Goal: Task Accomplishment & Management: Use online tool/utility

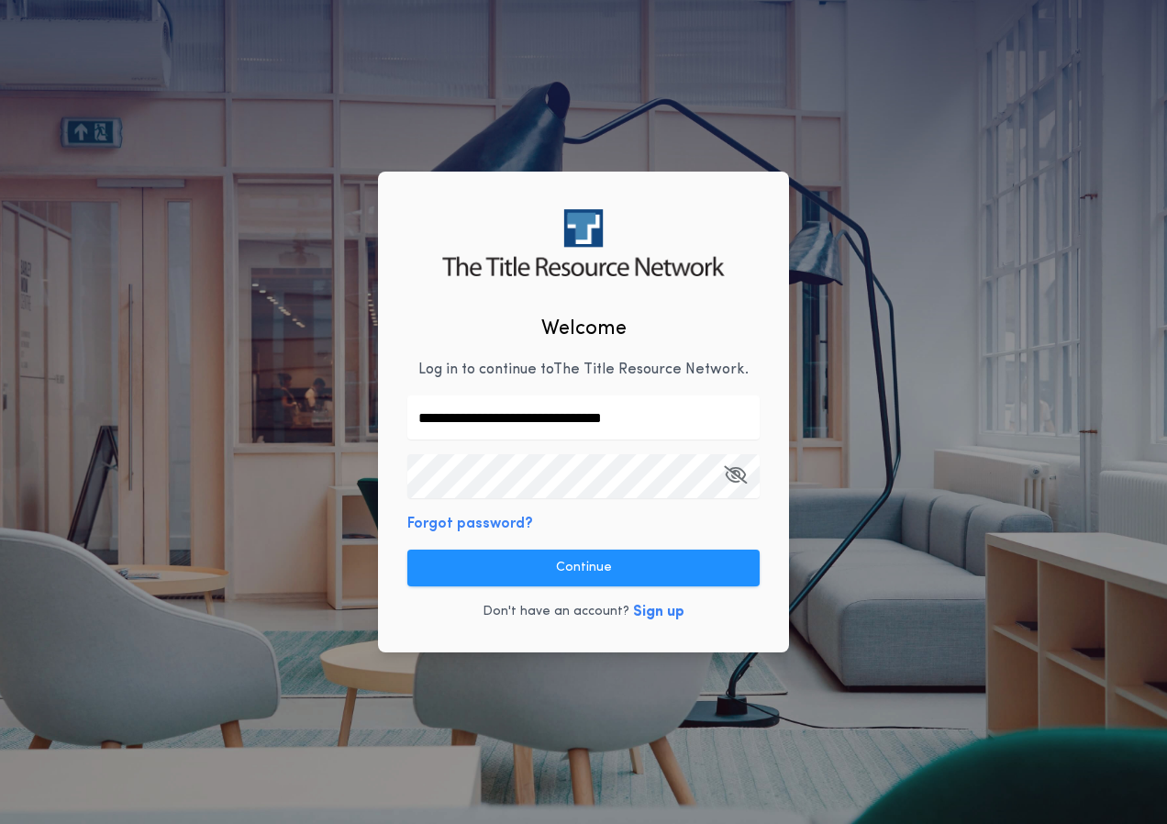
click at [574, 549] on button "Continue" at bounding box center [583, 567] width 352 height 37
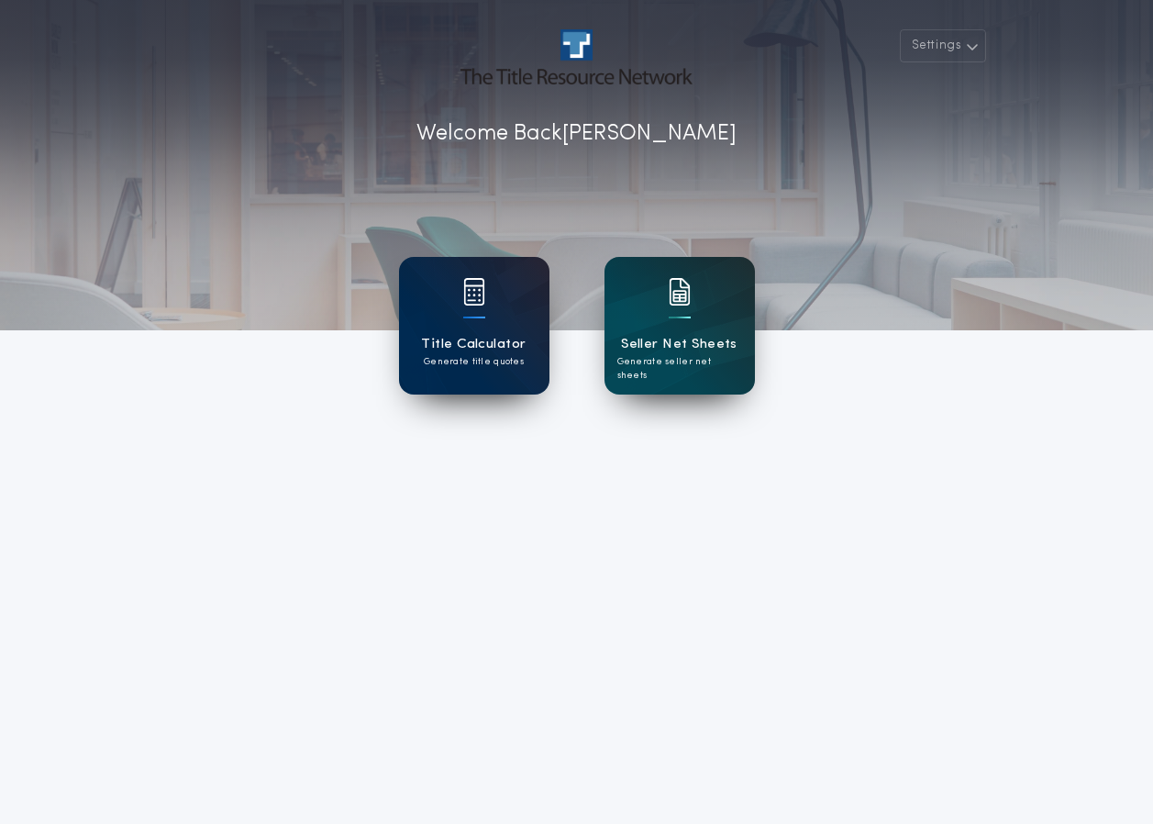
click at [450, 297] on div "Title Calculator Generate title quotes" at bounding box center [474, 326] width 150 height 138
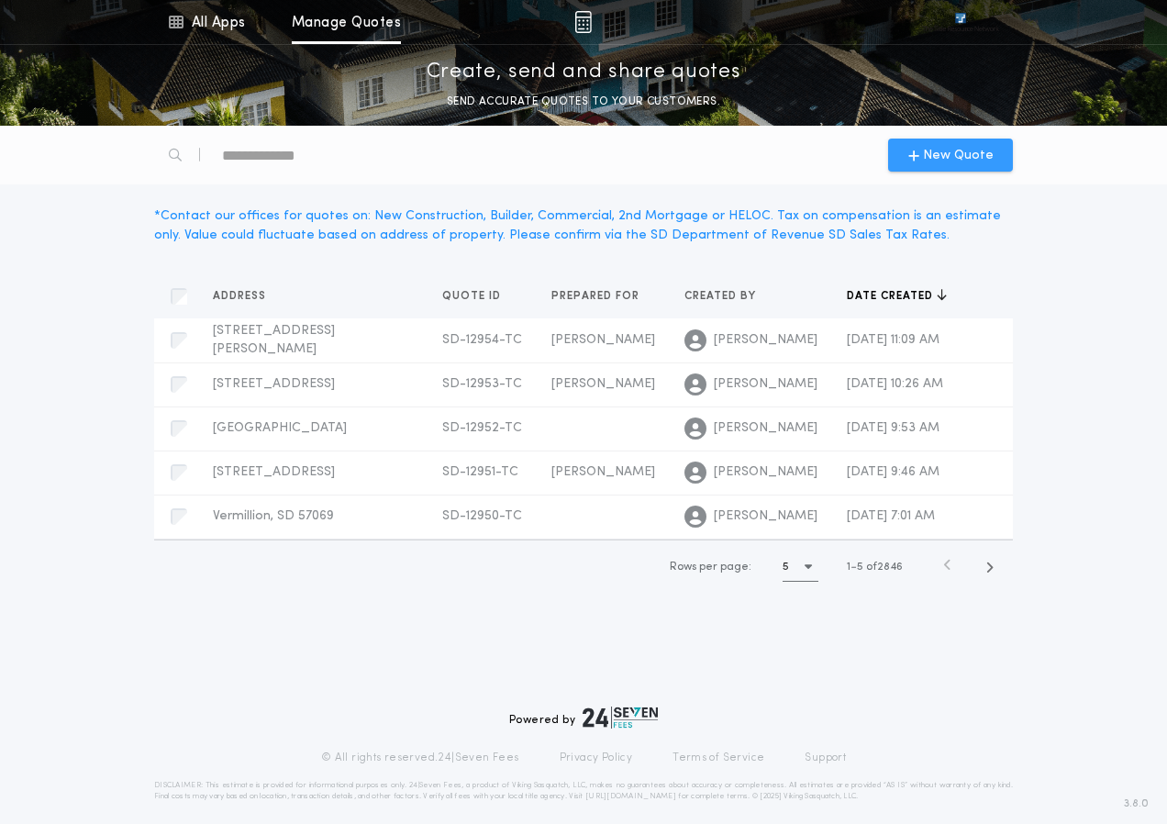
click at [980, 161] on span "New Quote" at bounding box center [958, 155] width 71 height 19
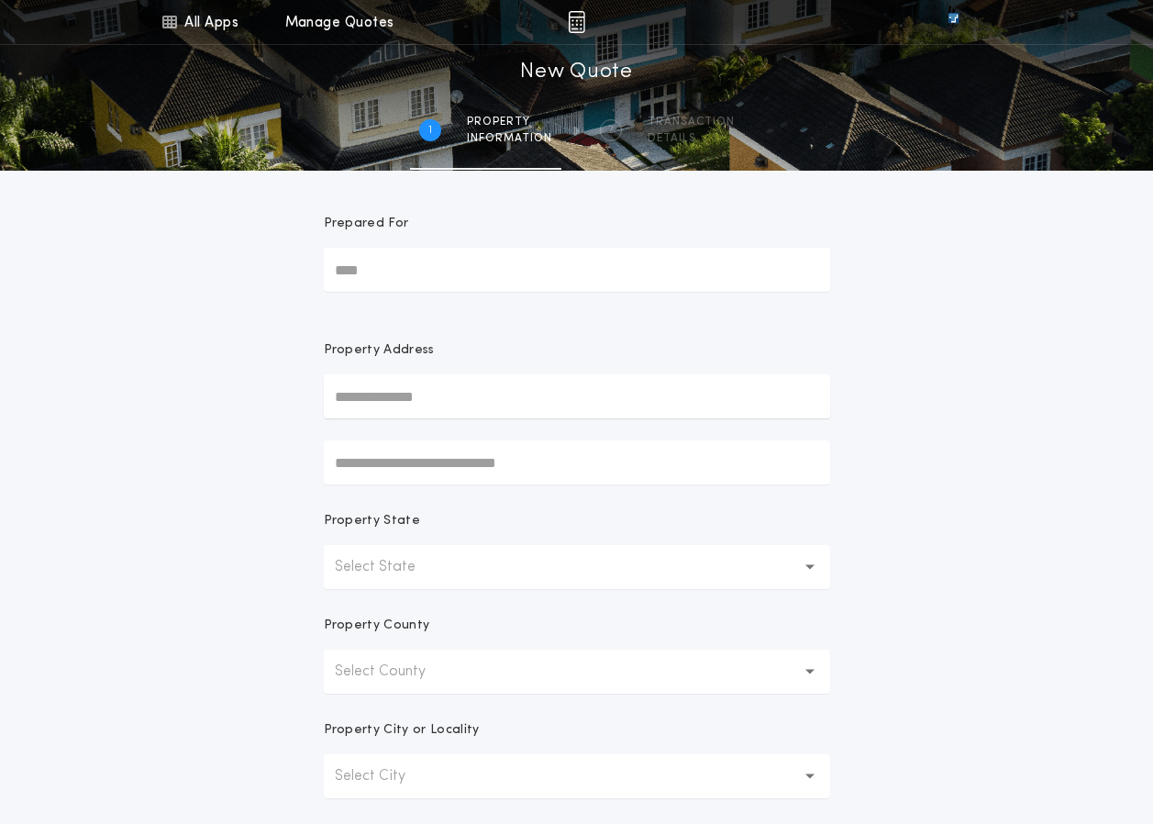
click at [397, 404] on input "text" at bounding box center [577, 396] width 506 height 44
click at [384, 401] on input "text" at bounding box center [577, 396] width 506 height 44
drag, startPoint x: 178, startPoint y: 510, endPoint x: 197, endPoint y: 537, distance: 32.8
click at [180, 508] on div "All Apps Title Calculator Seller Net Sheets Menu All Apps Manage Quotes 1 /2 Ne…" at bounding box center [576, 524] width 1153 height 1048
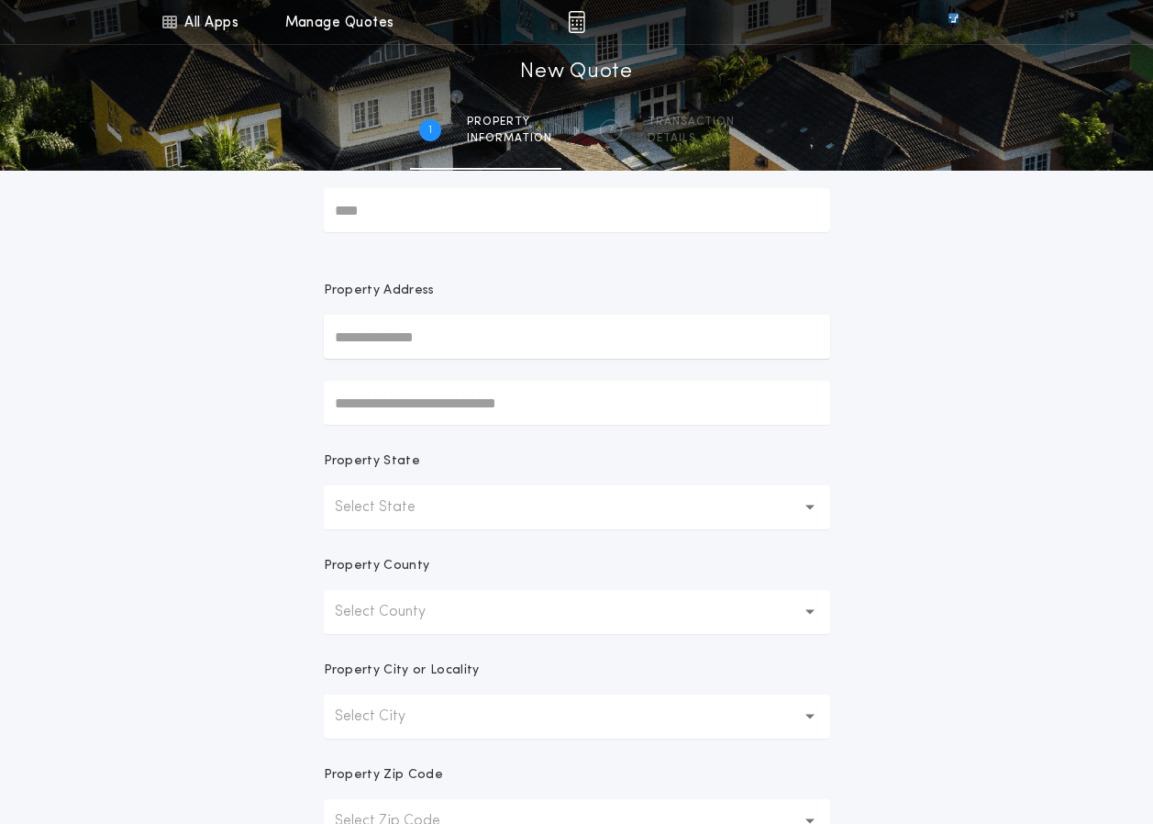
scroll to position [92, 0]
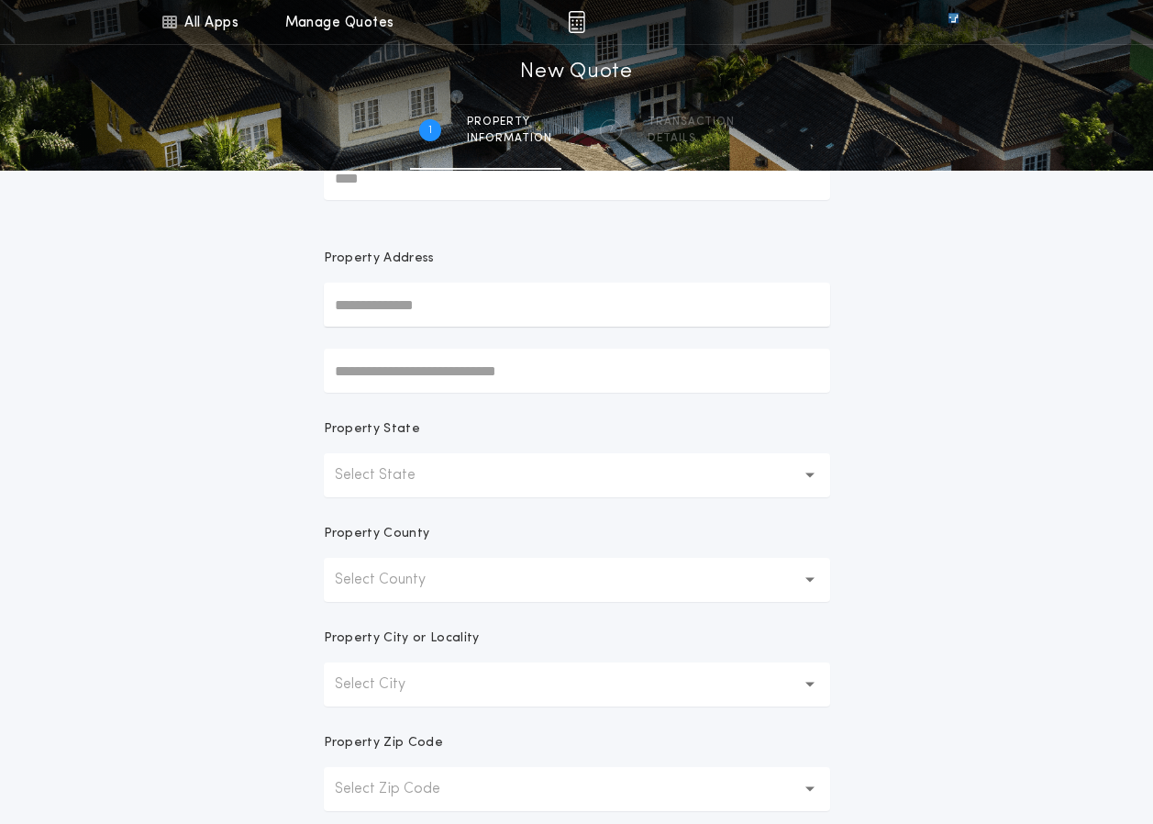
click at [385, 307] on input "text" at bounding box center [577, 304] width 506 height 44
type input "**********"
click at [433, 499] on form "**********" at bounding box center [577, 482] width 550 height 807
click at [425, 480] on p "Select State" at bounding box center [390, 475] width 110 height 22
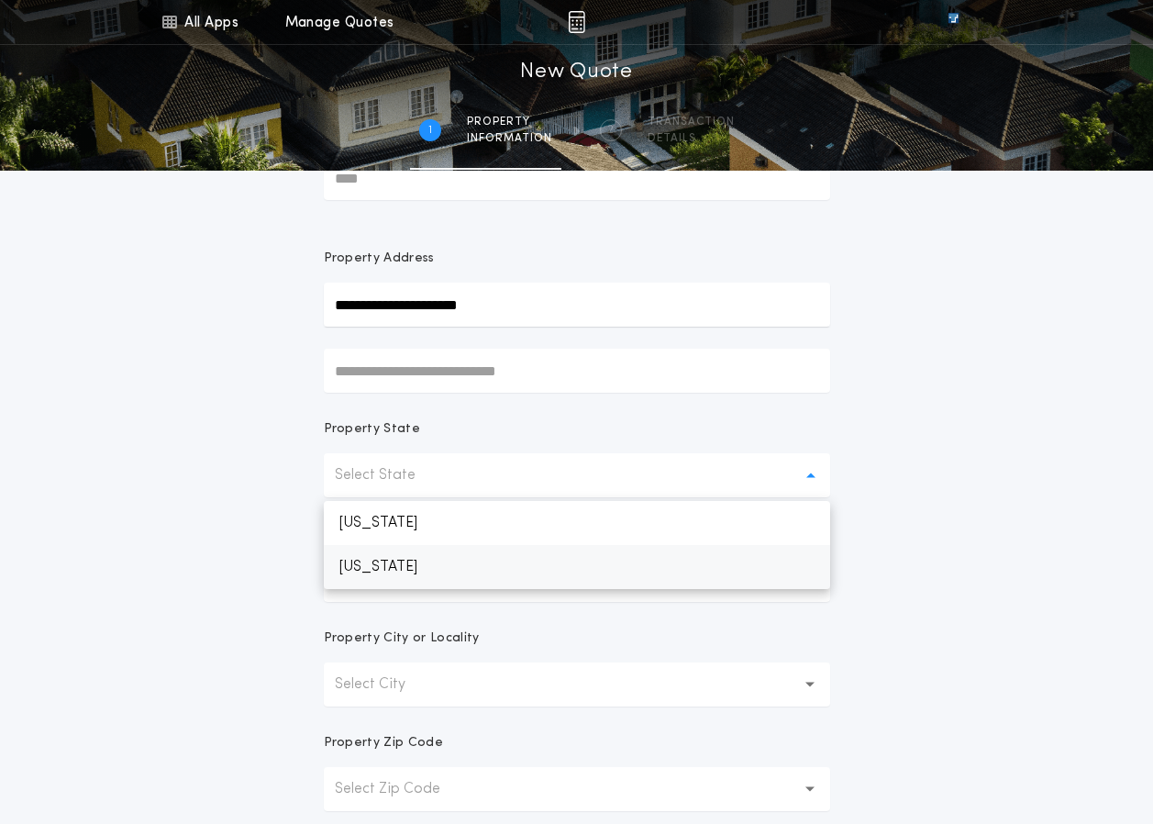
click at [417, 563] on p "[US_STATE]" at bounding box center [577, 567] width 506 height 44
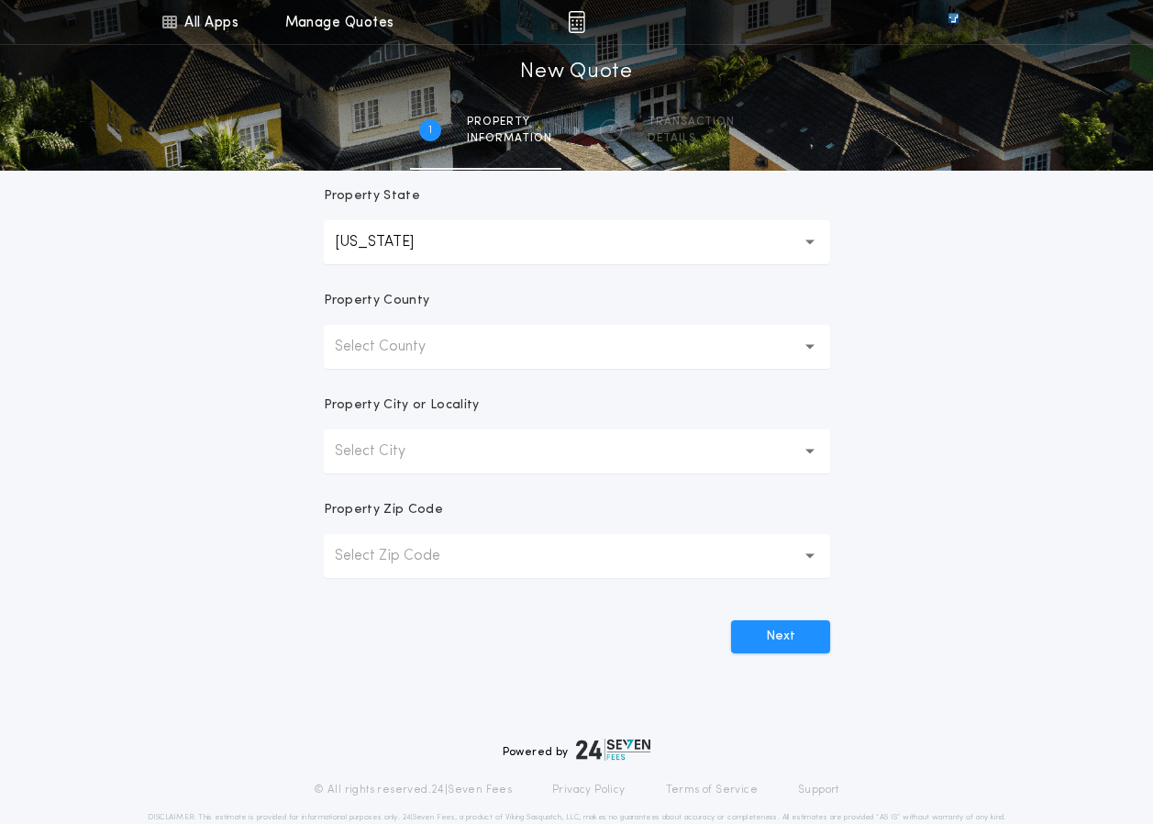
scroll to position [367, 0]
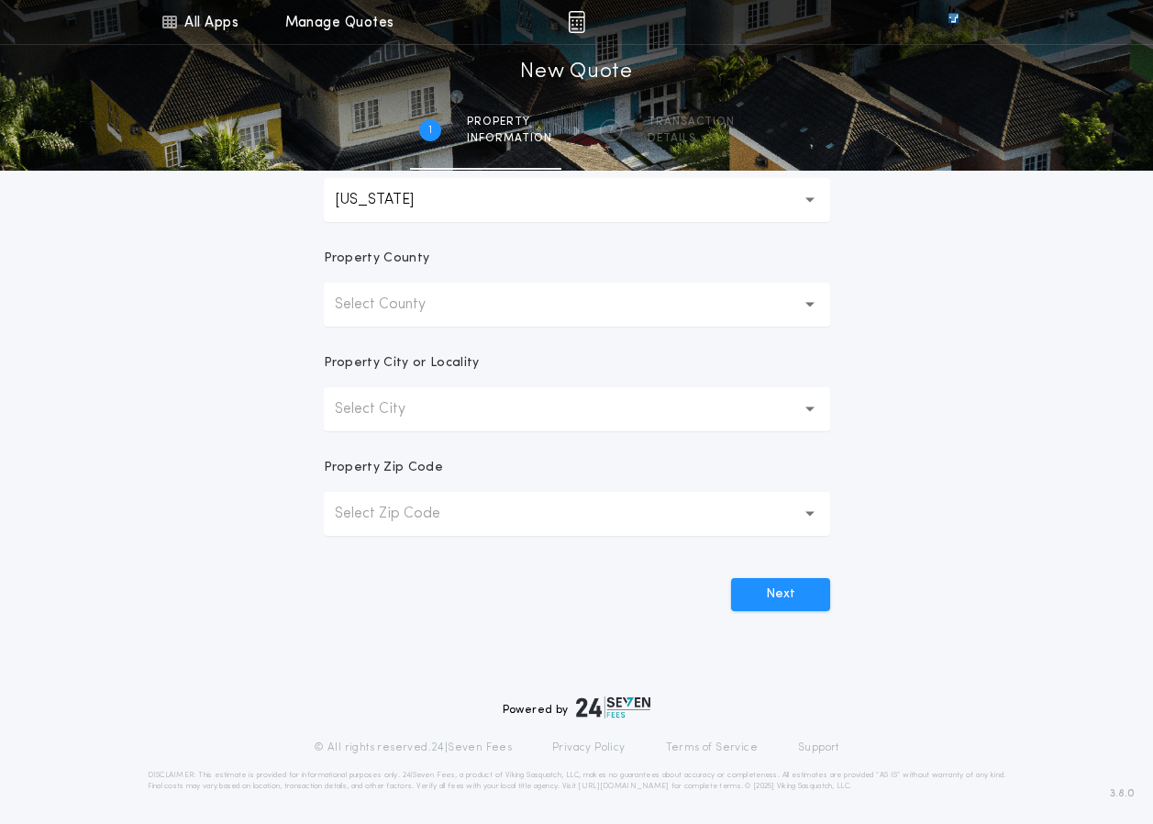
click at [452, 307] on p "Select County" at bounding box center [395, 304] width 120 height 22
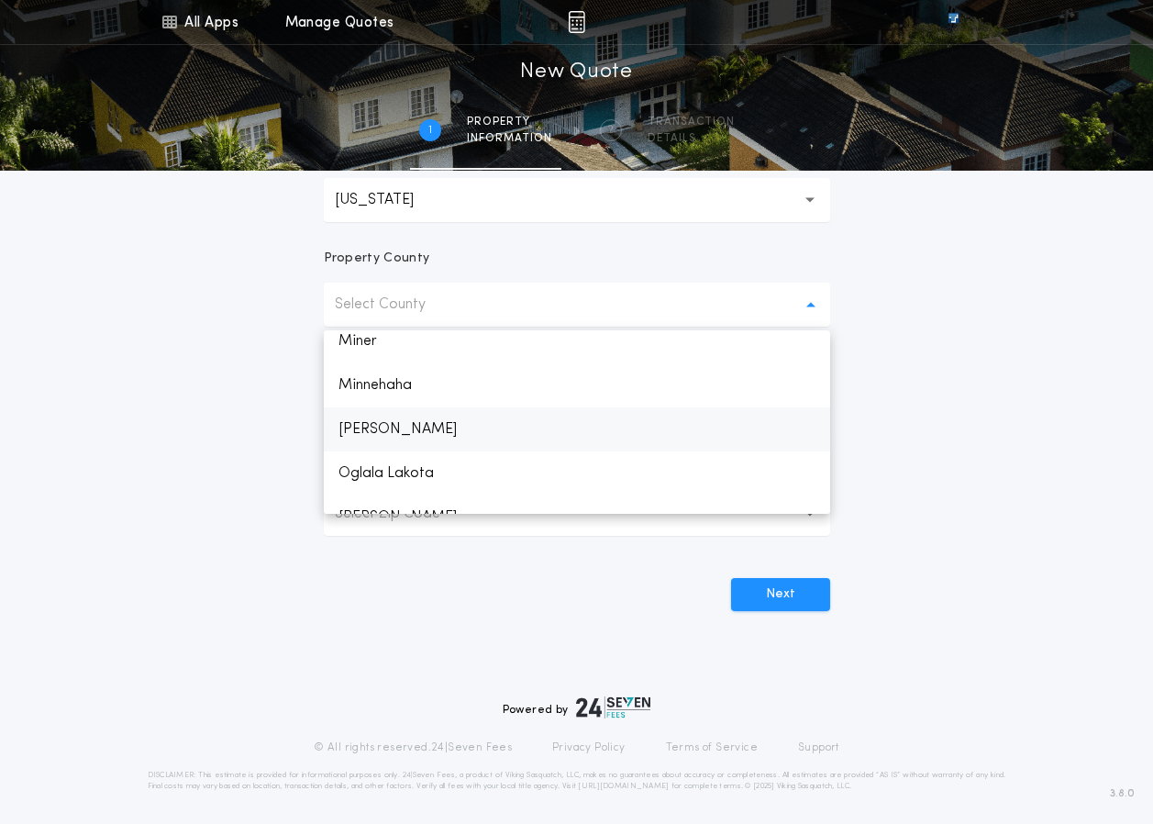
scroll to position [1988, 0]
click at [420, 472] on p "Minnehaha" at bounding box center [577, 477] width 506 height 44
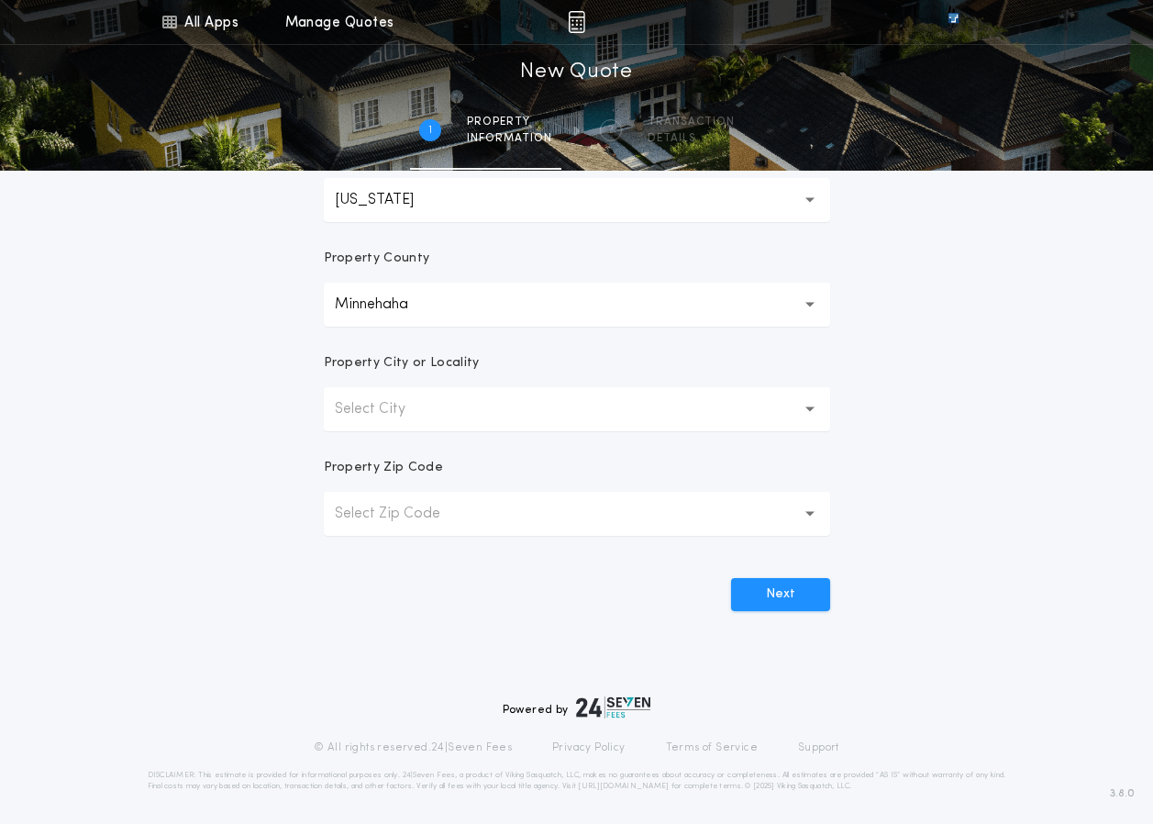
click at [395, 423] on button "Select City" at bounding box center [577, 409] width 506 height 44
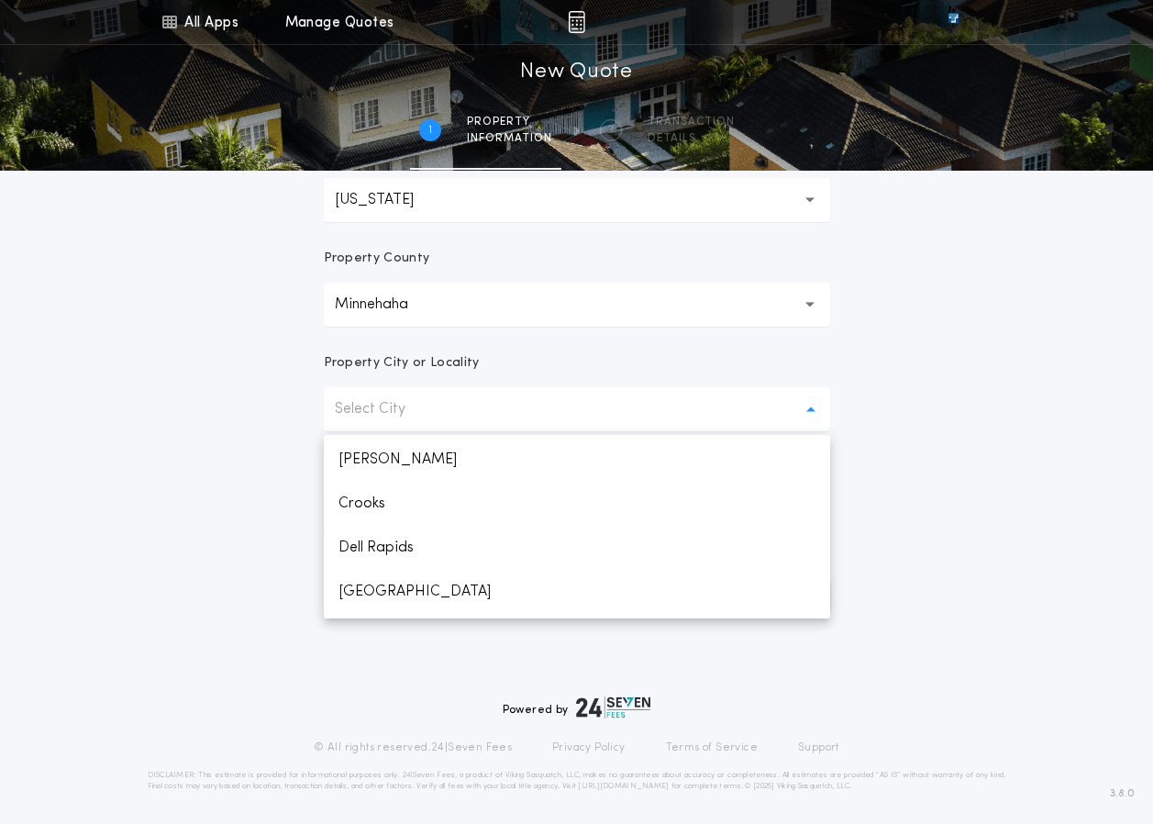
scroll to position [319, 0]
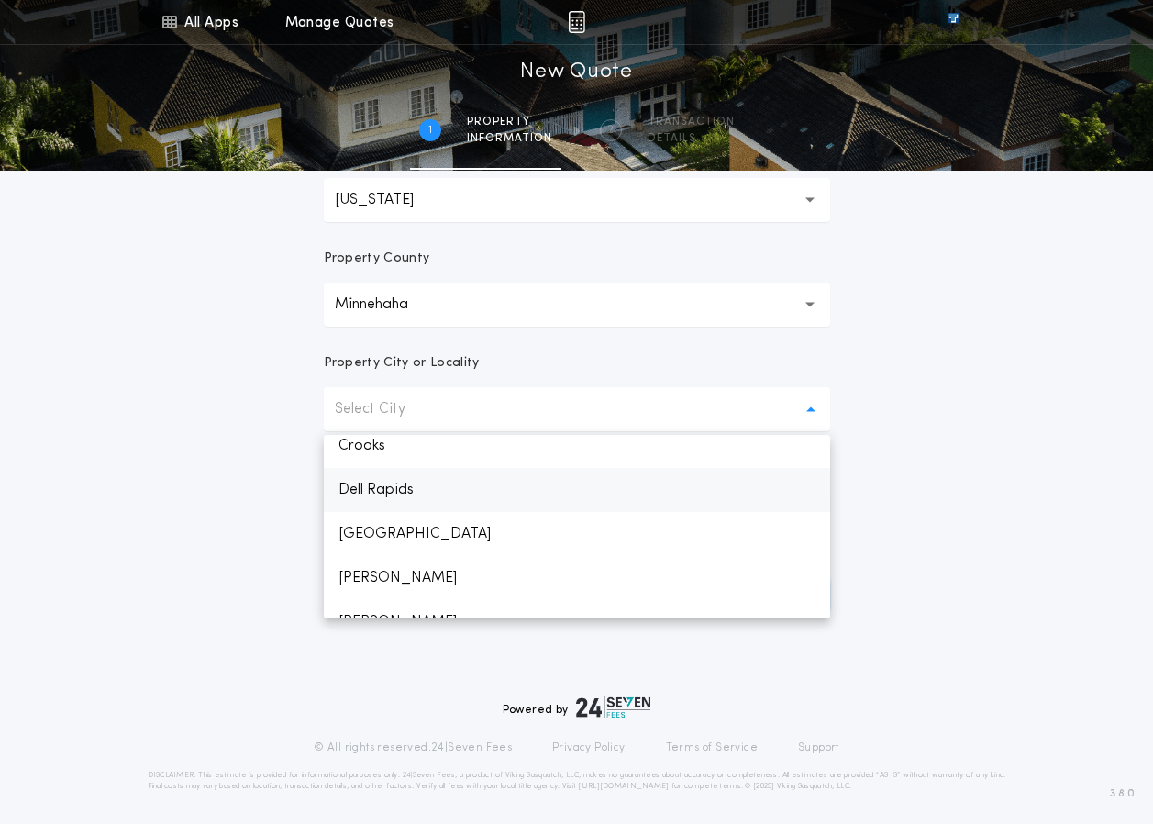
click at [421, 497] on p "Dell Rapids" at bounding box center [577, 490] width 506 height 44
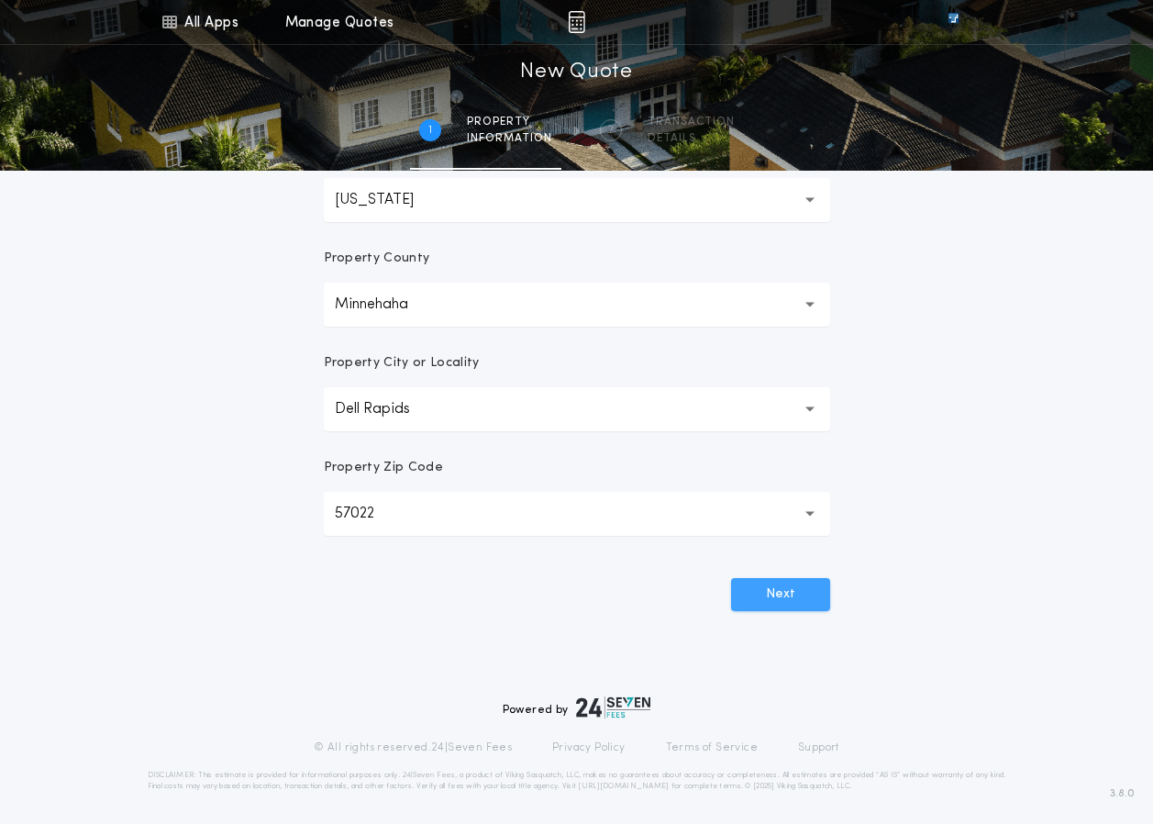
click at [784, 588] on button "Next" at bounding box center [780, 594] width 99 height 33
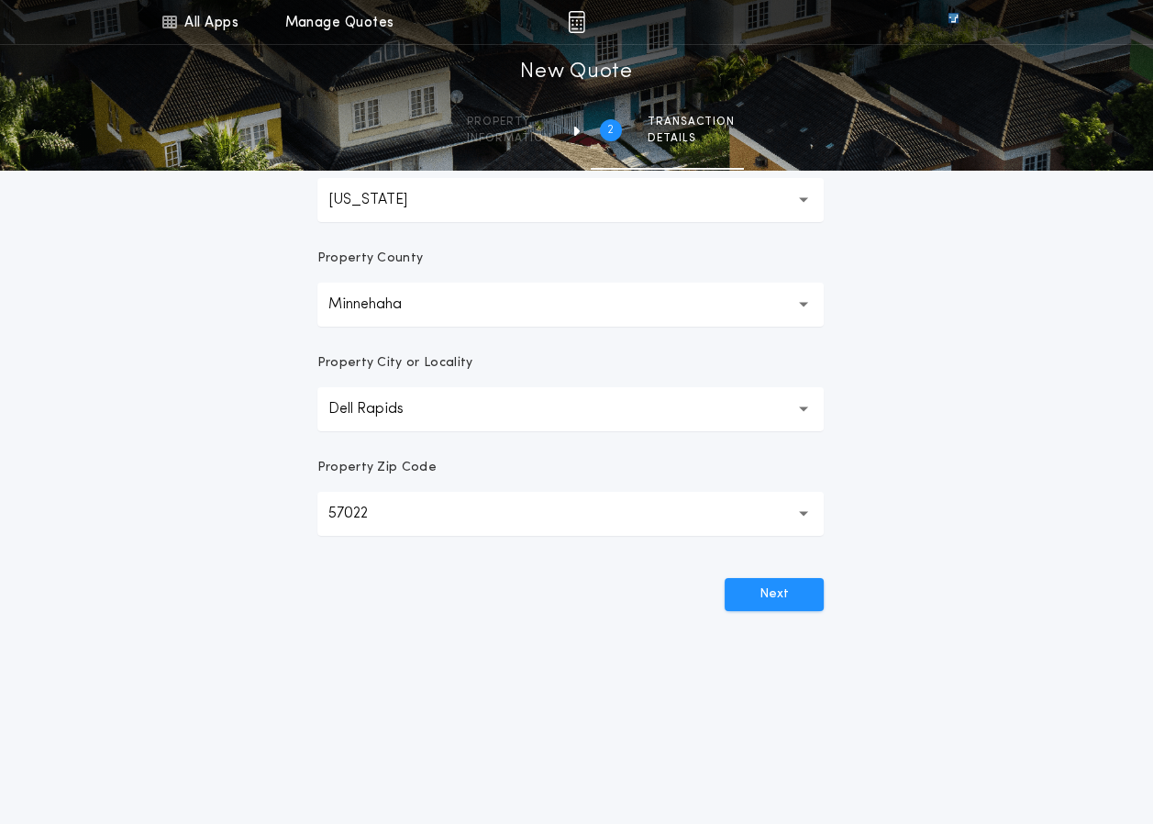
scroll to position [0, 0]
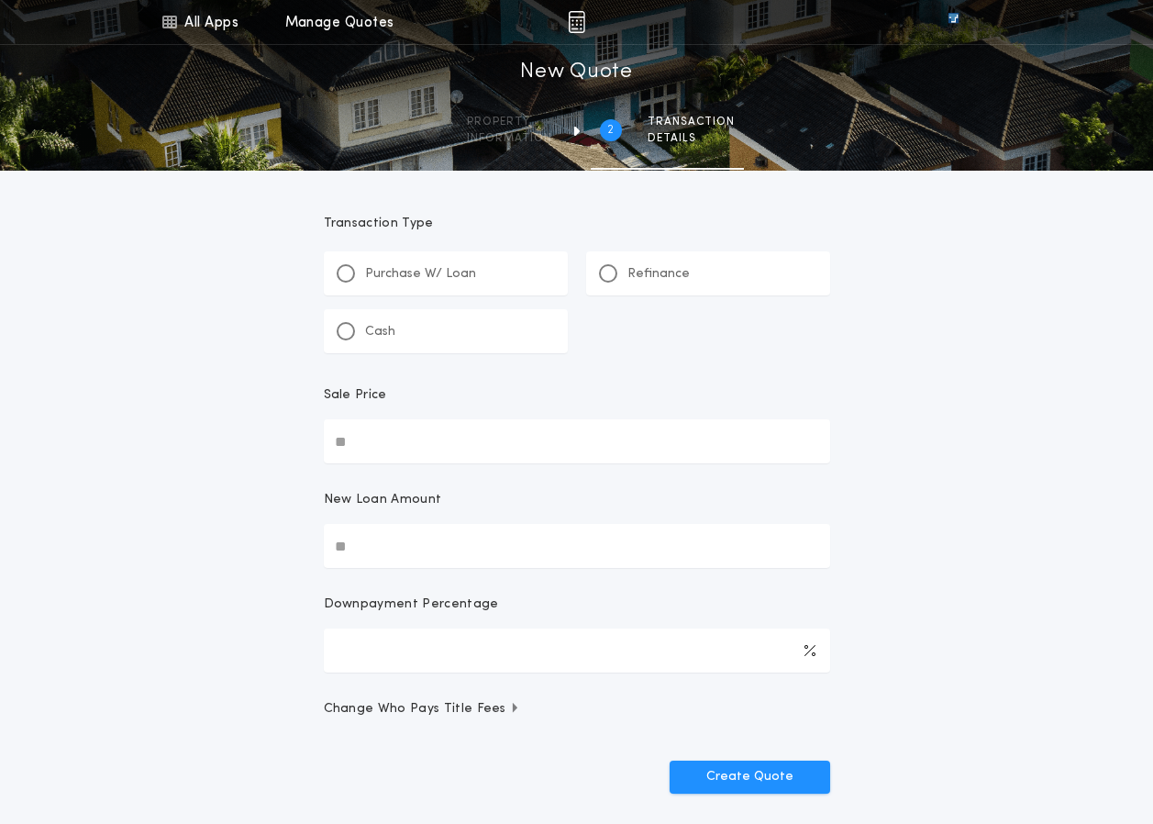
click at [361, 339] on div "Cash" at bounding box center [366, 331] width 59 height 19
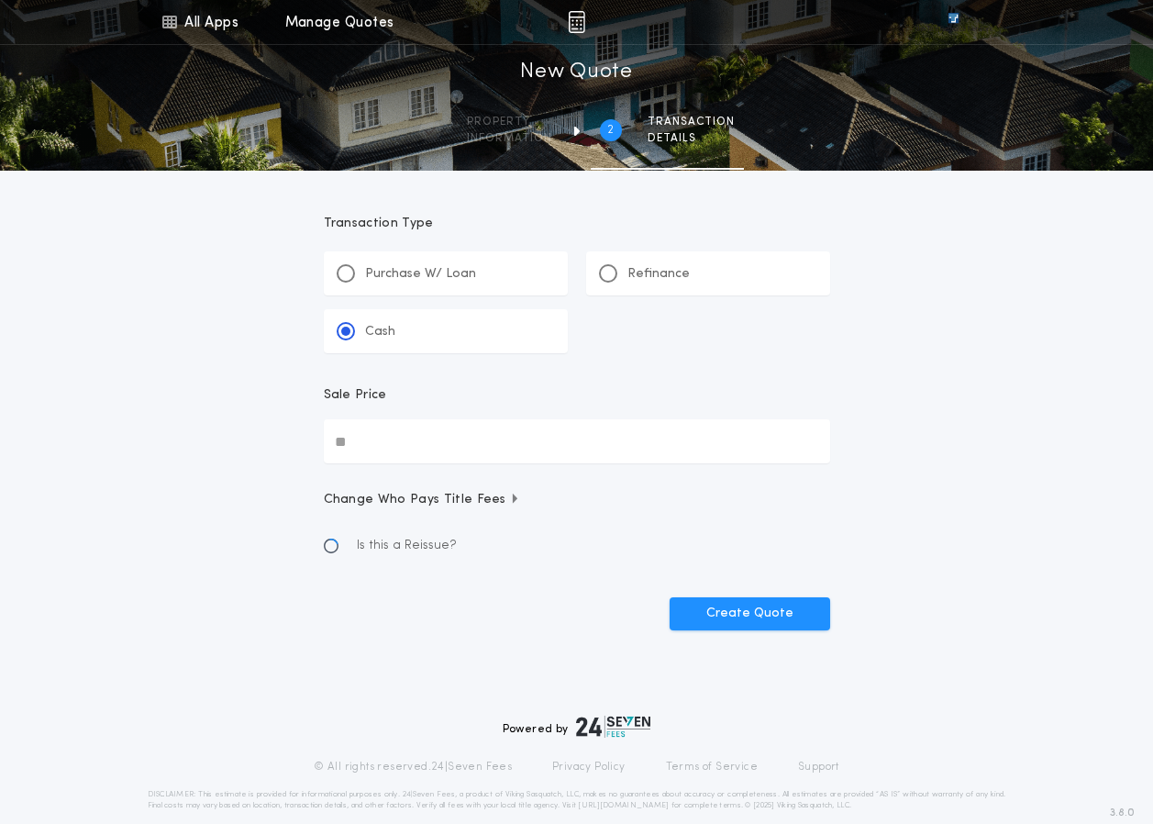
click at [423, 450] on input "Sale Price" at bounding box center [577, 441] width 506 height 44
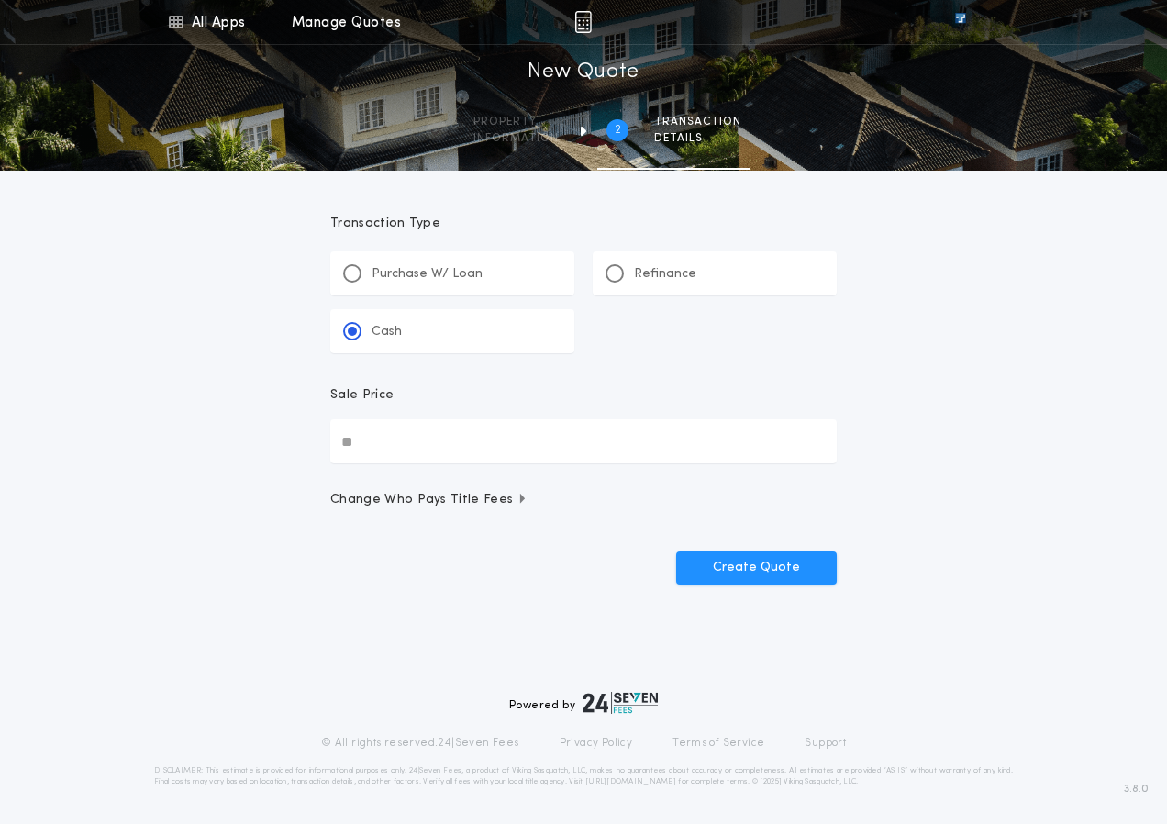
drag, startPoint x: 423, startPoint y: 441, endPoint x: 336, endPoint y: 455, distance: 88.2
click at [312, 442] on form "Transaction Type **** Purchase W/ Loan Refinance Cash Sale Price Change Who Pay…" at bounding box center [583, 378] width 550 height 414
click at [225, 505] on div "All Apps Title Calculator Seller Net Sheets Menu All Apps Manage Quotes 2 /2 Ne…" at bounding box center [583, 327] width 1167 height 655
click at [352, 445] on input "Sale Price" at bounding box center [583, 441] width 506 height 44
type input "********"
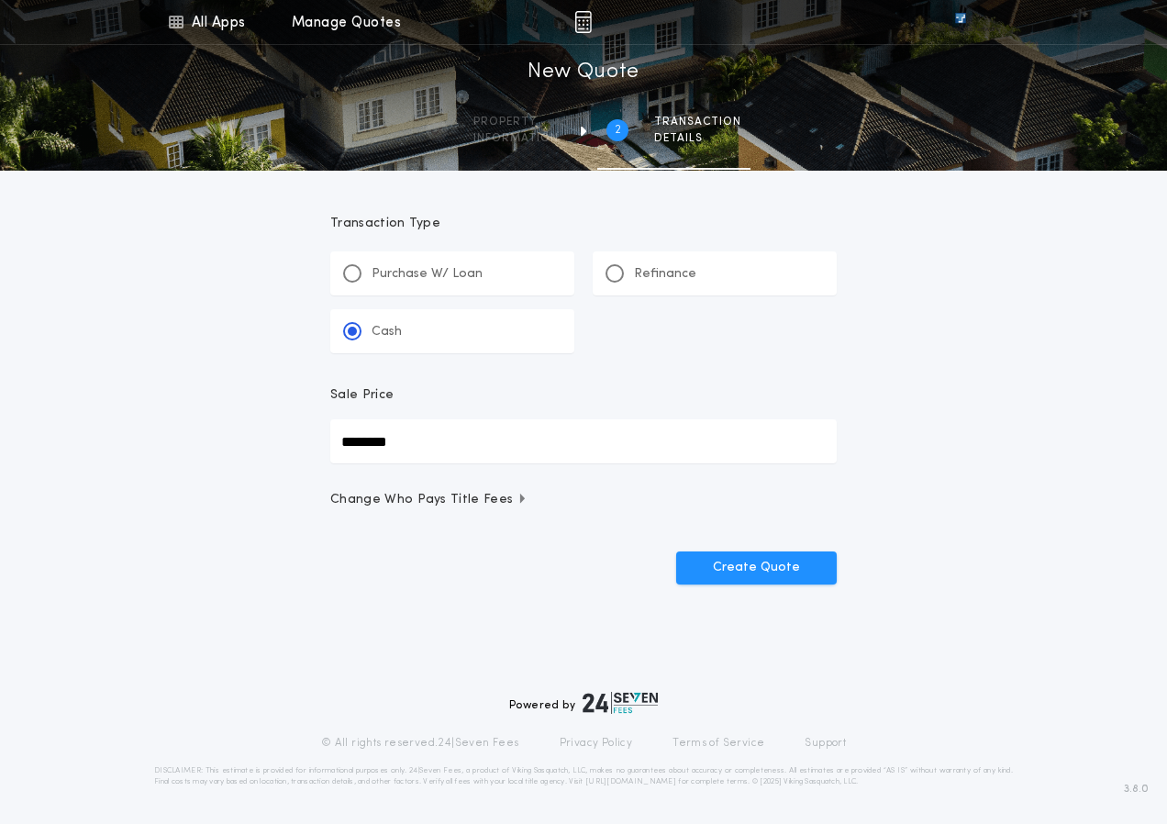
click at [552, 571] on div "Create Quote" at bounding box center [583, 561] width 506 height 48
click at [785, 559] on button "Create Quote" at bounding box center [756, 567] width 161 height 33
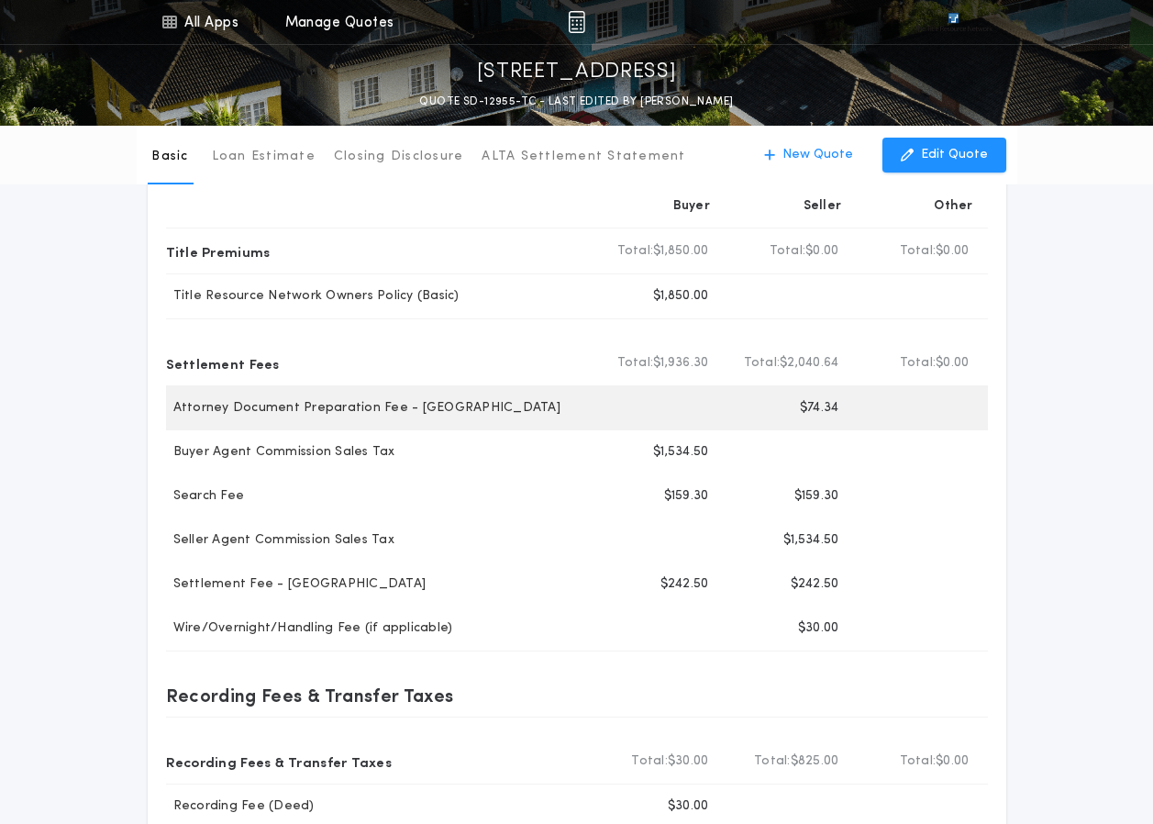
scroll to position [92, 0]
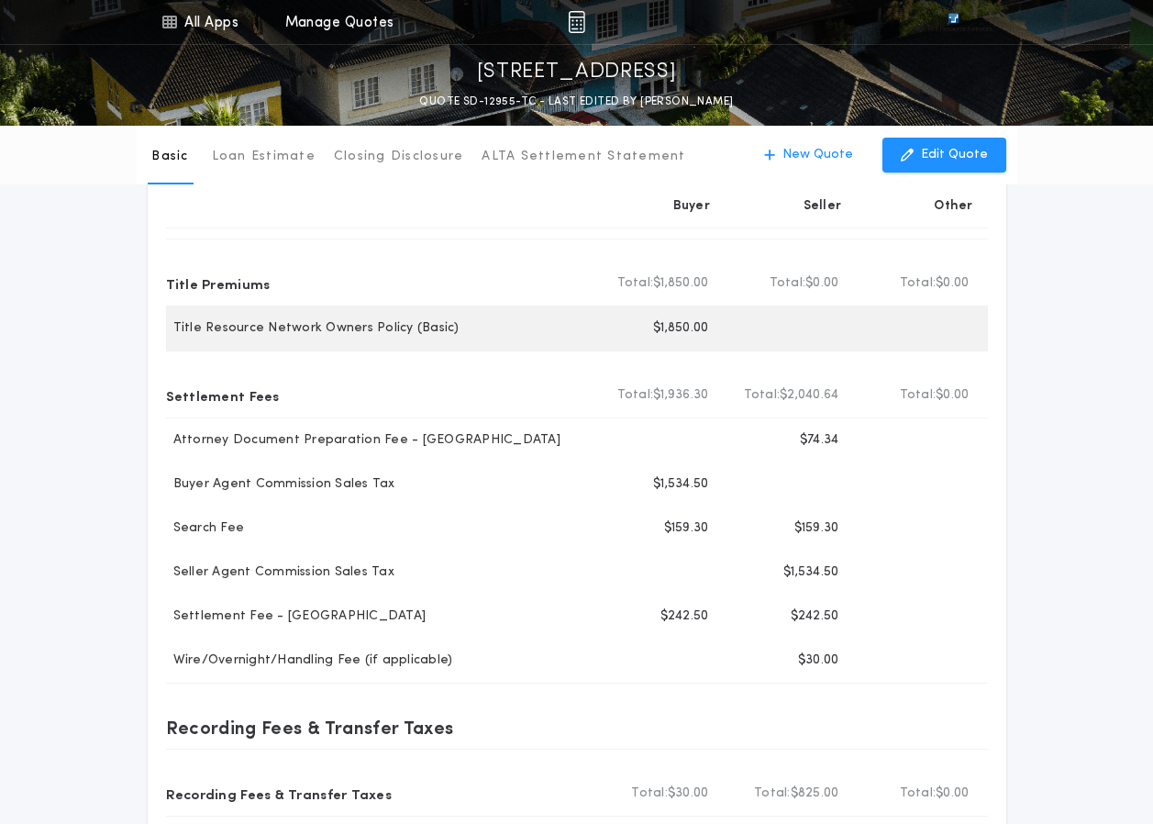
click at [714, 327] on div "Buyer $1,850.00" at bounding box center [657, 328] width 130 height 44
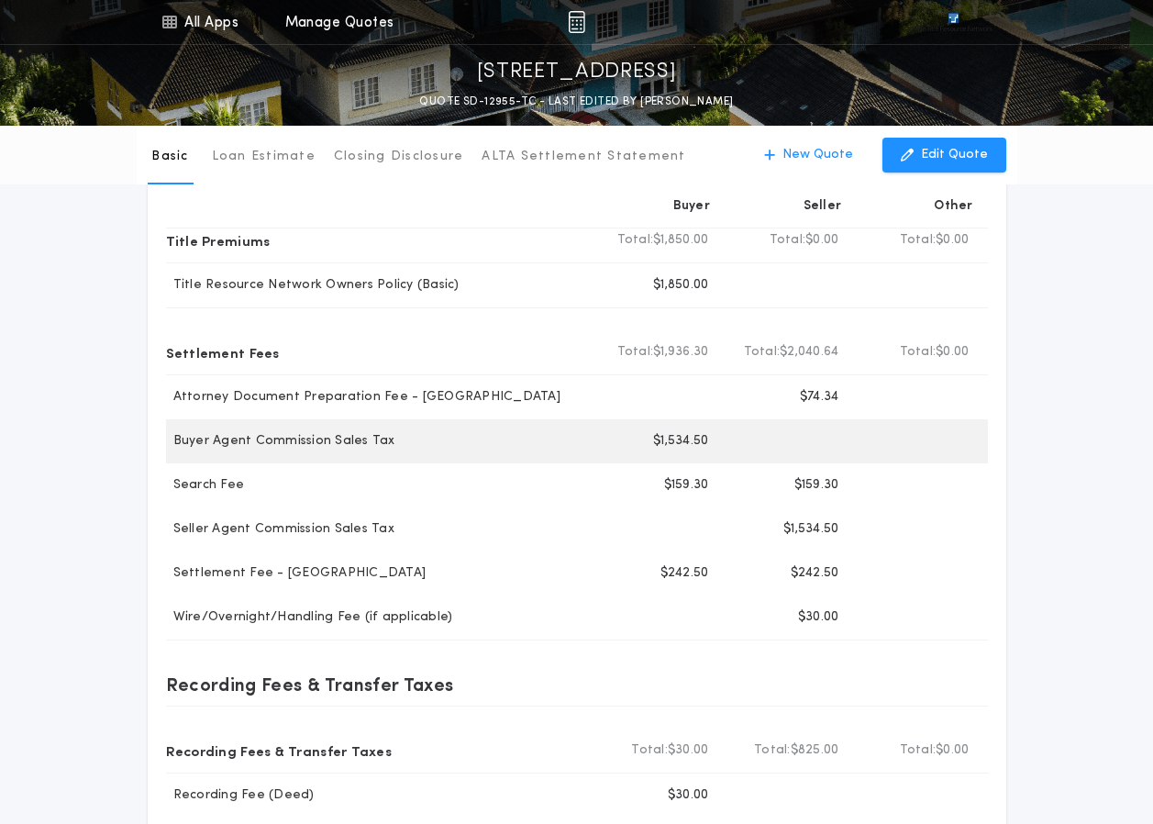
scroll to position [0, 0]
